Goal: Feedback & Contribution: Leave review/rating

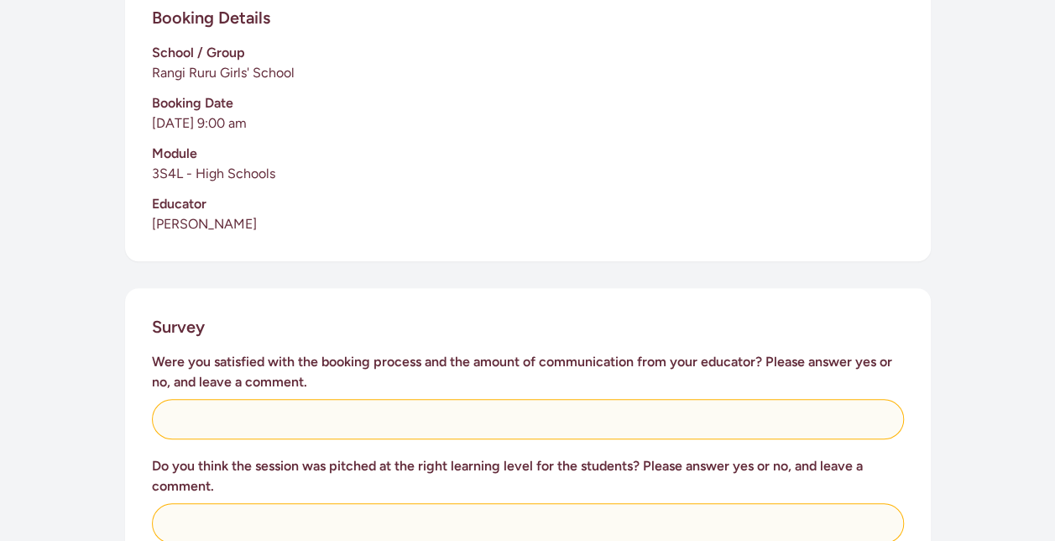
scroll to position [420, 0]
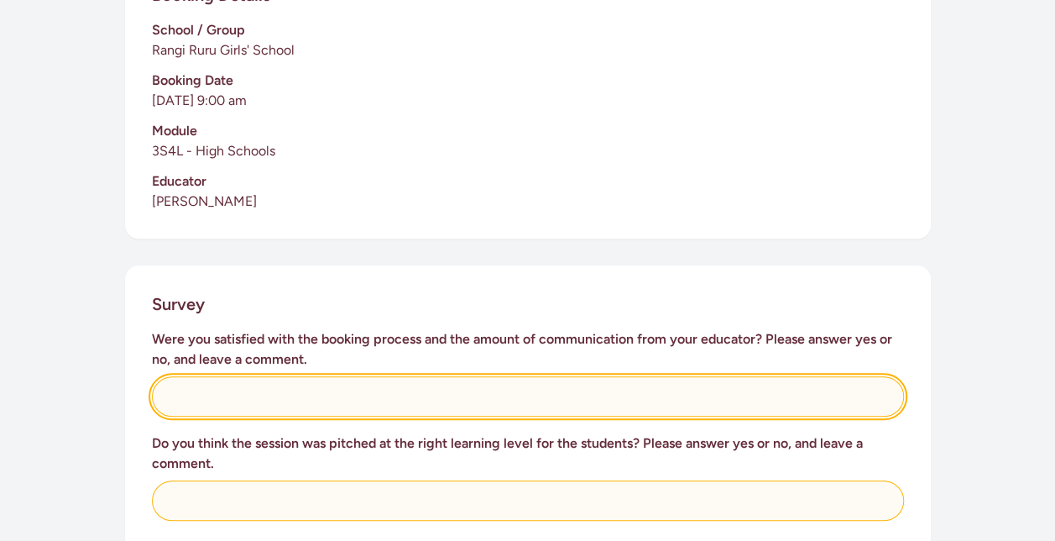
click at [368, 410] on input "text" at bounding box center [528, 396] width 752 height 40
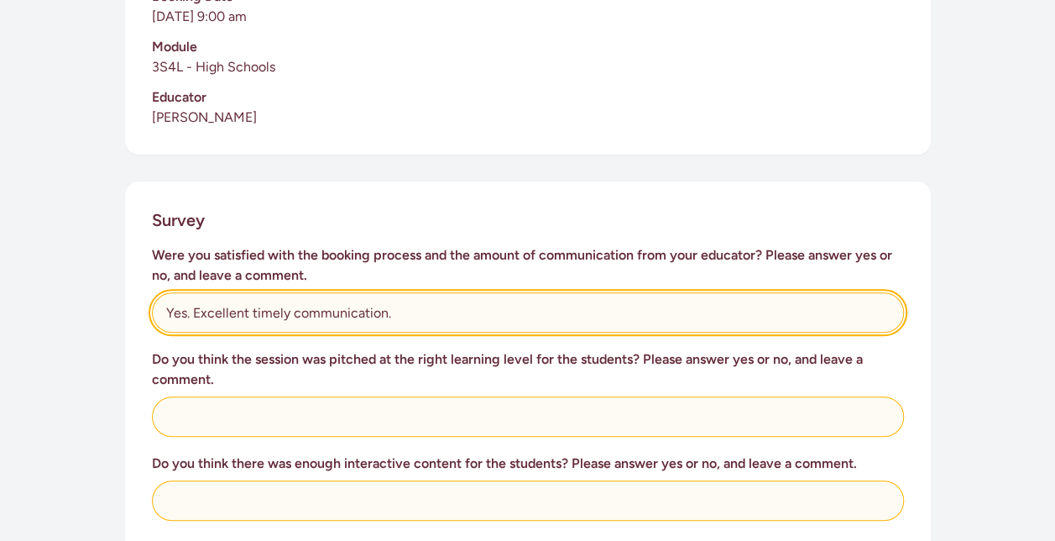
type input "Yes. Excellent timely communication."
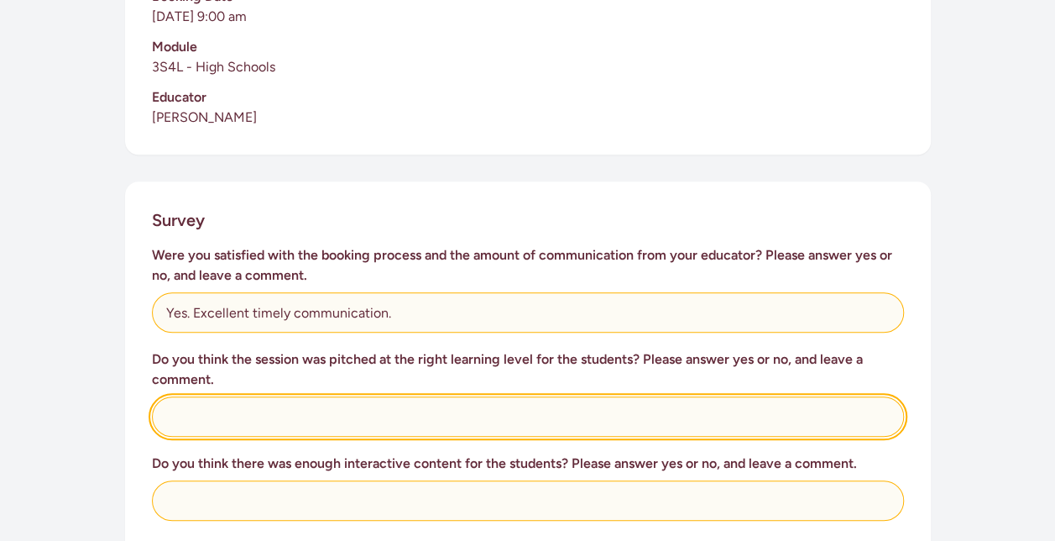
click at [181, 418] on input "text" at bounding box center [528, 416] width 752 height 40
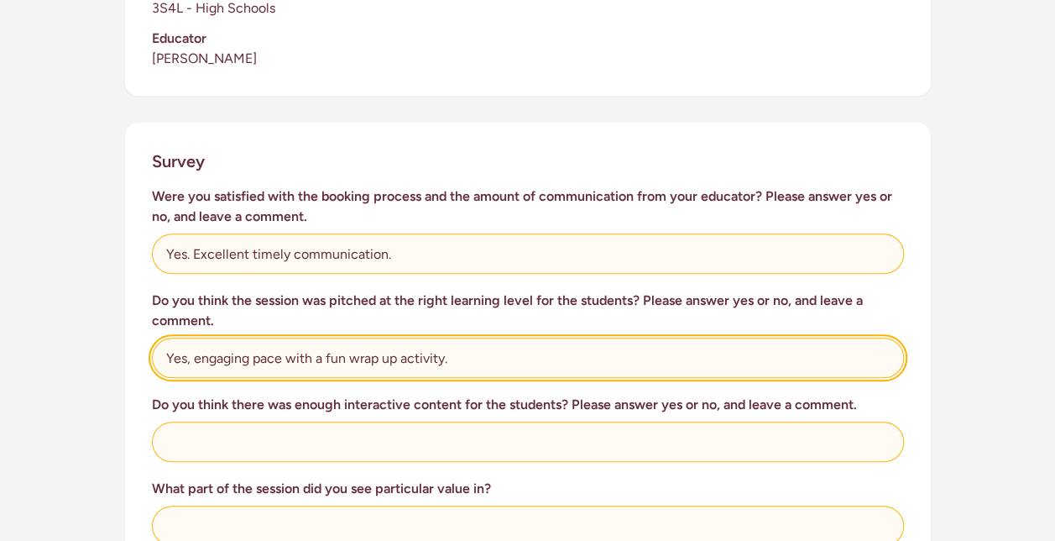
scroll to position [588, 0]
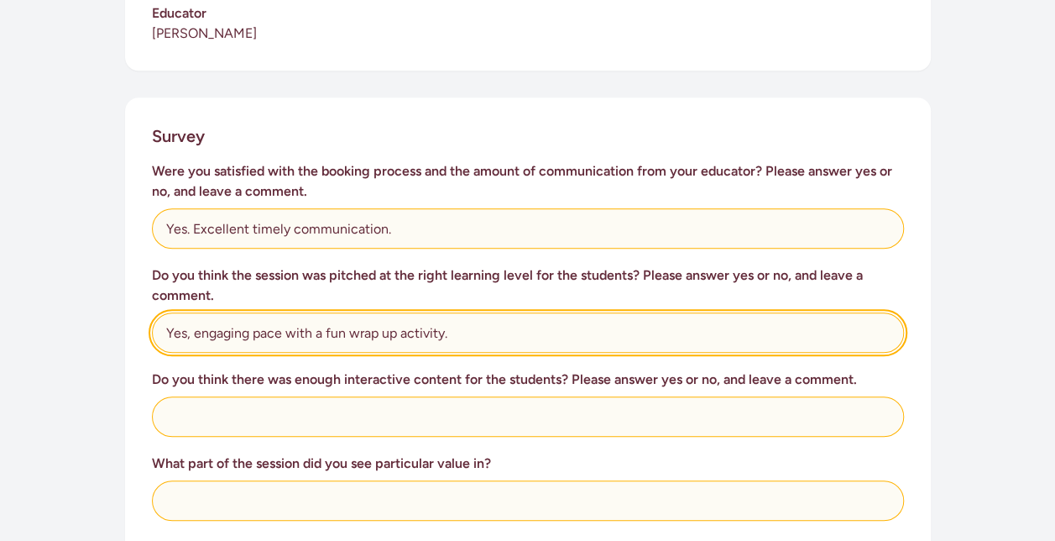
type input "Yes, engaging pace with a fun wrap up activity."
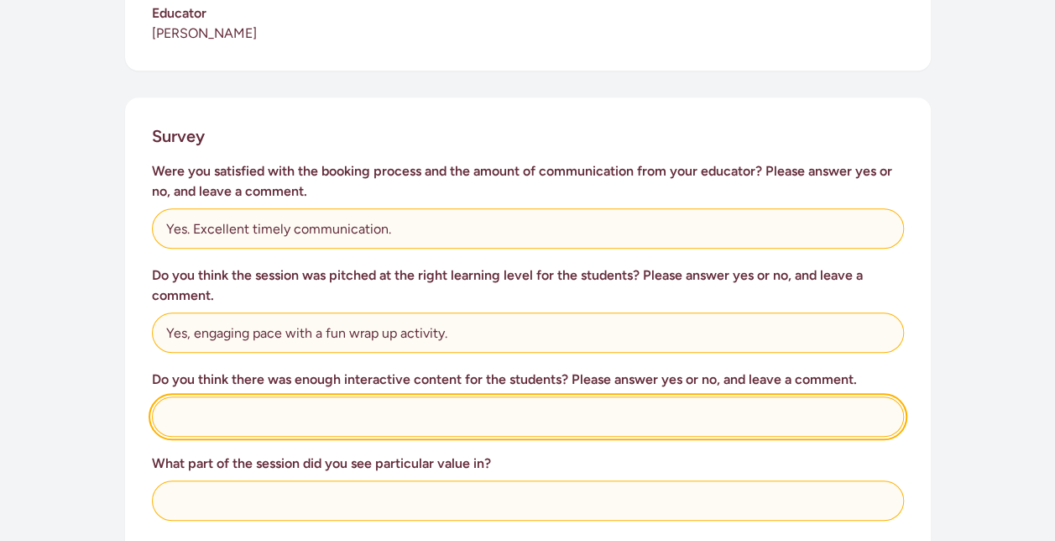
click at [204, 416] on input "text" at bounding box center [528, 416] width 752 height 40
type input "y"
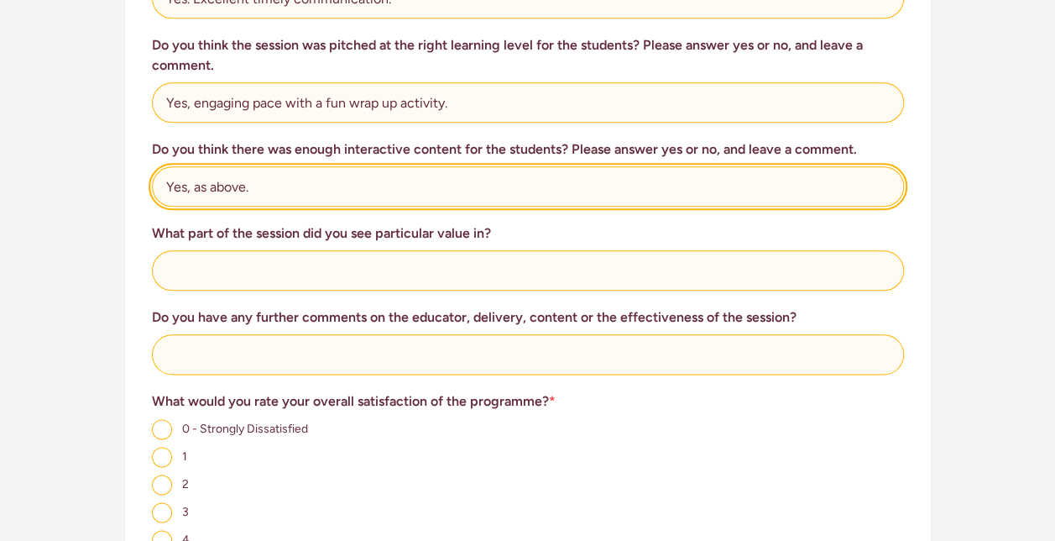
scroll to position [839, 0]
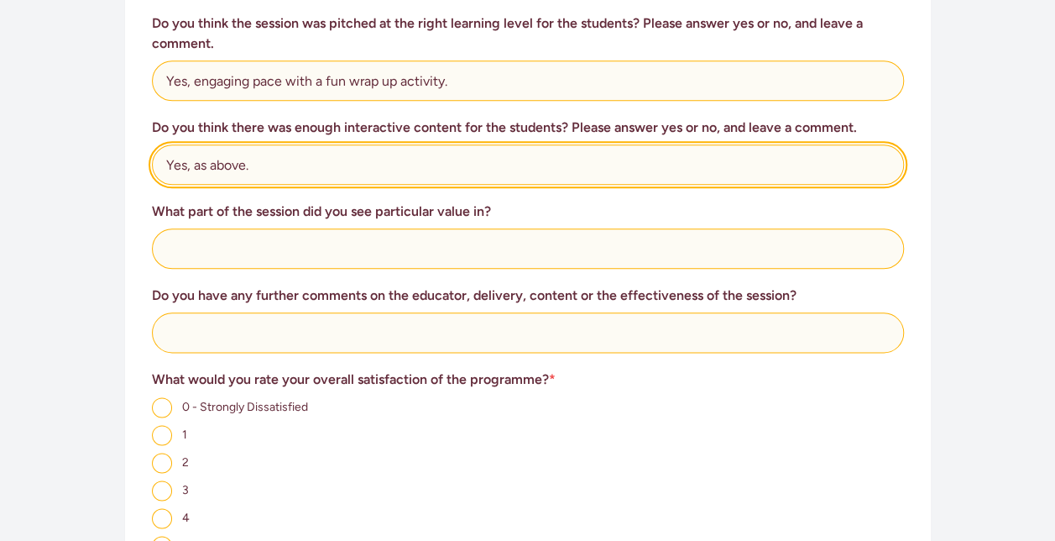
type input "Yes, as above."
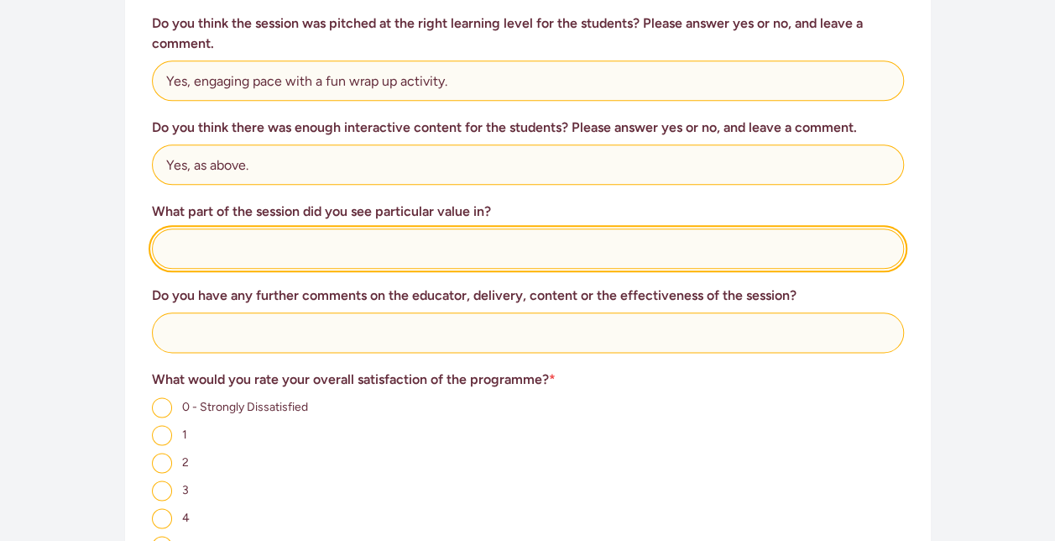
click at [209, 250] on input "text" at bounding box center [528, 248] width 752 height 40
type input "P"
type input "Hands on CPR with the manikins"
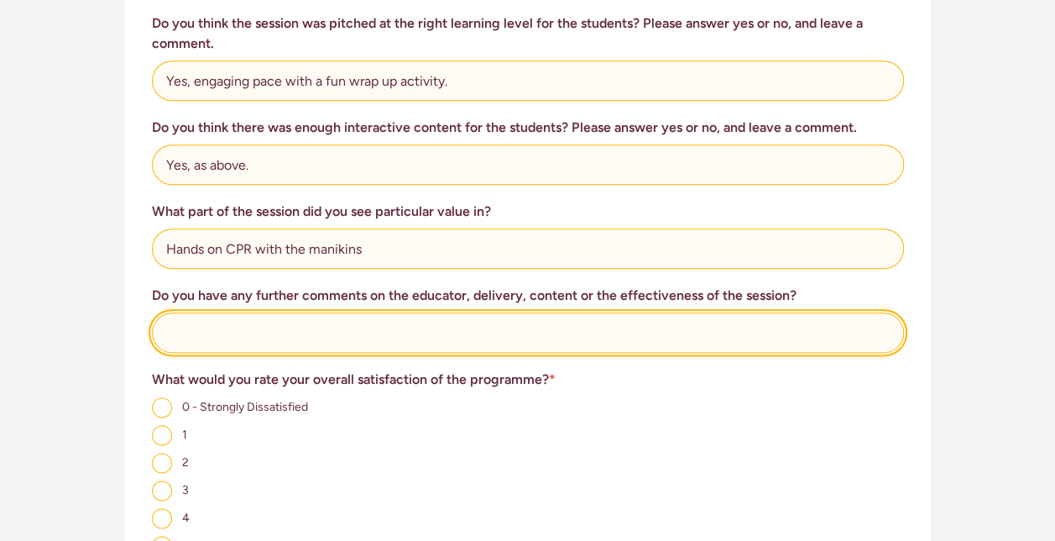
click at [184, 331] on input "text" at bounding box center [528, 332] width 752 height 40
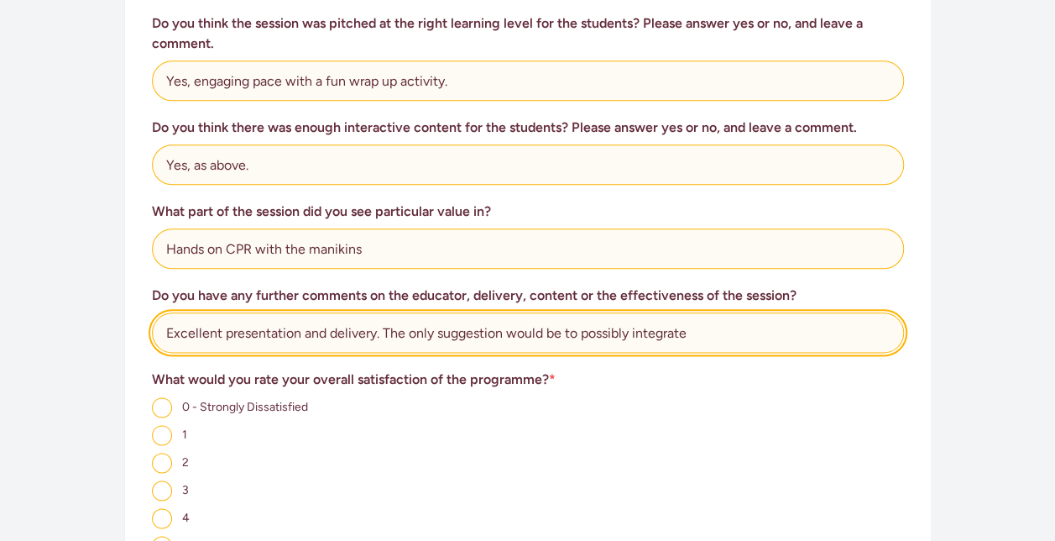
click at [630, 330] on input "Excellent presentation and delivery. The only suggestion would be to possibly i…" at bounding box center [528, 332] width 752 height 40
click at [643, 331] on input "Excellent presentation and delivery. The only suggestion would be to integrate" at bounding box center [528, 332] width 752 height 40
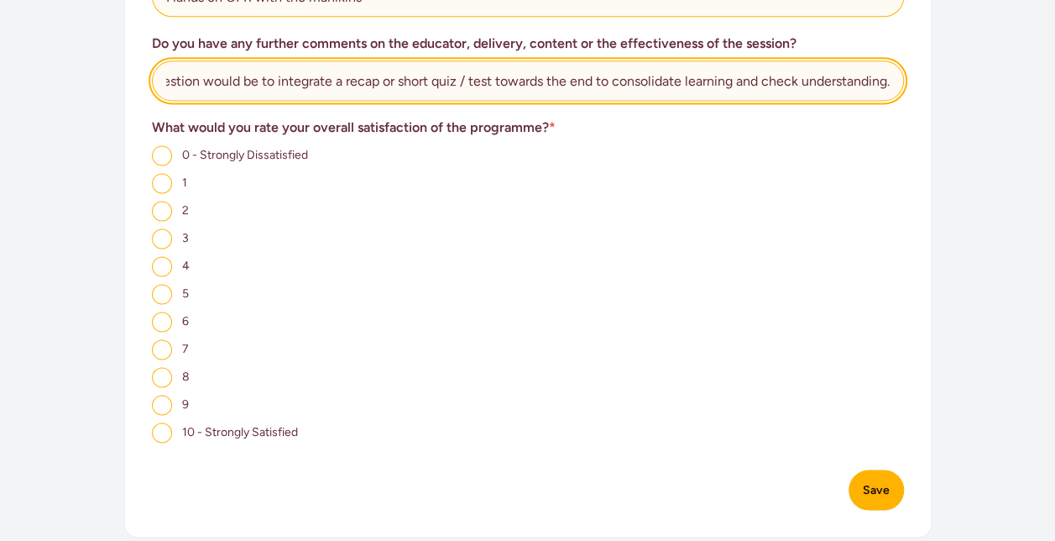
scroll to position [1175, 0]
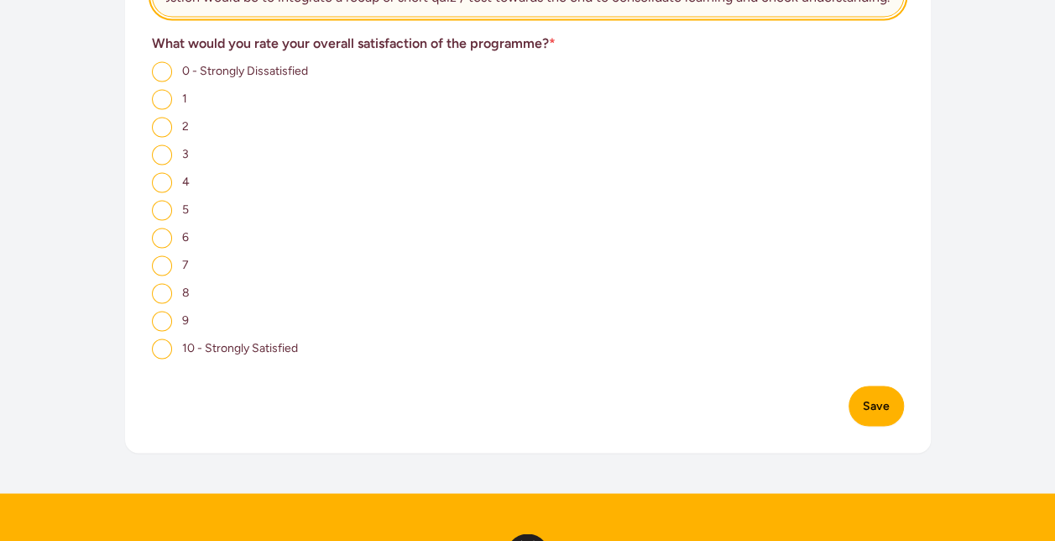
type input "Excellent presentation and delivery. The only suggestion would be to integrate …"
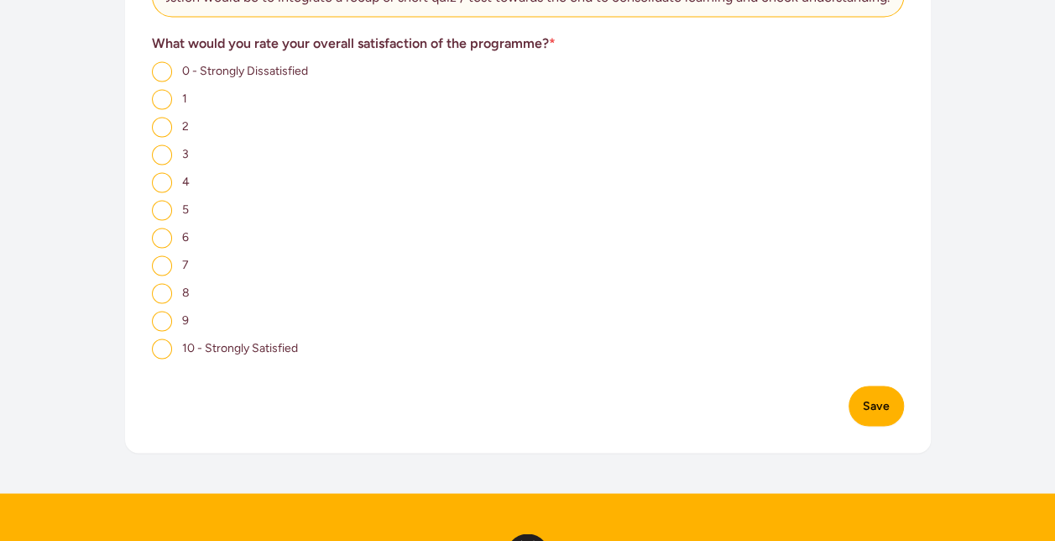
scroll to position [0, 0]
click at [163, 356] on input "10 - Strongly Satisfied" at bounding box center [162, 348] width 20 height 20
radio input "true"
click at [876, 401] on button "Save" at bounding box center [876, 405] width 55 height 40
